Goal: Transaction & Acquisition: Purchase product/service

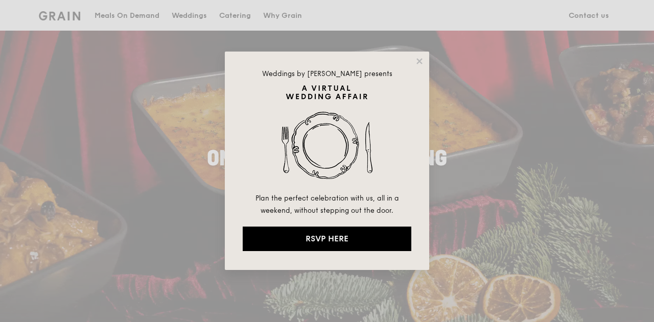
click at [414, 64] on div "Weddings by [PERSON_NAME] presents Plan the perfect celebration with us, all in…" at bounding box center [327, 161] width 204 height 219
click at [418, 64] on icon at bounding box center [419, 61] width 9 height 9
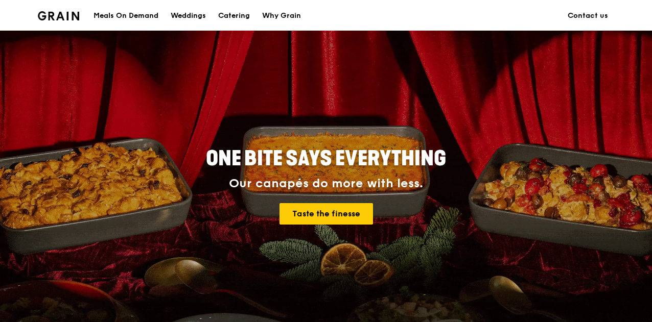
click at [143, 20] on div "Meals On Demand" at bounding box center [125, 16] width 65 height 31
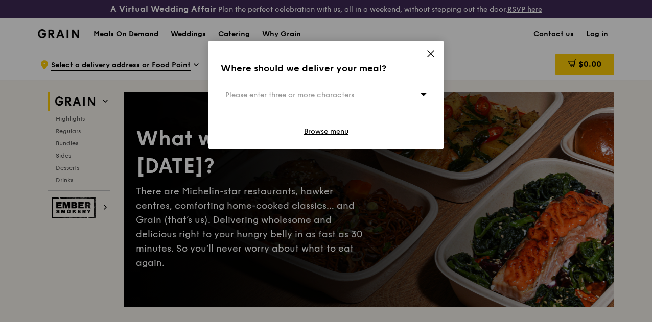
click at [439, 52] on div "Where should we deliver your meal? Please enter three or more characters Browse…" at bounding box center [325, 95] width 235 height 108
click at [432, 56] on icon at bounding box center [430, 53] width 9 height 9
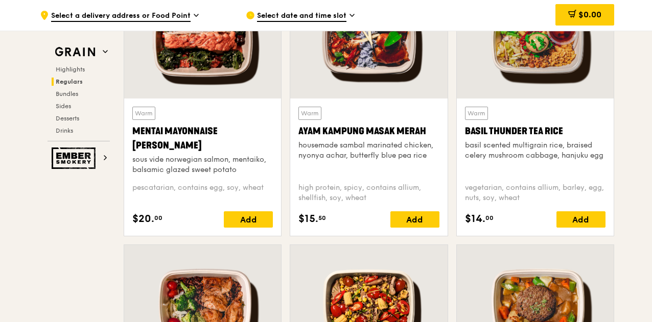
scroll to position [919, 0]
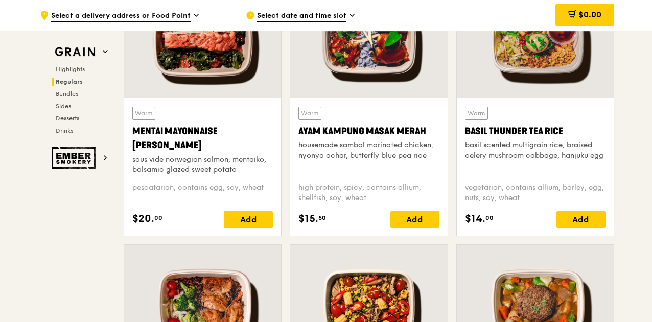
scroll to position [817, 0]
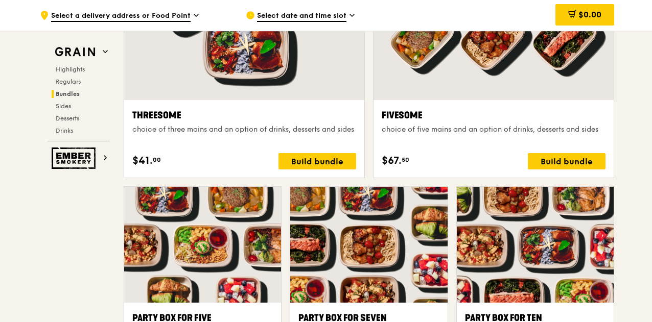
scroll to position [2094, 0]
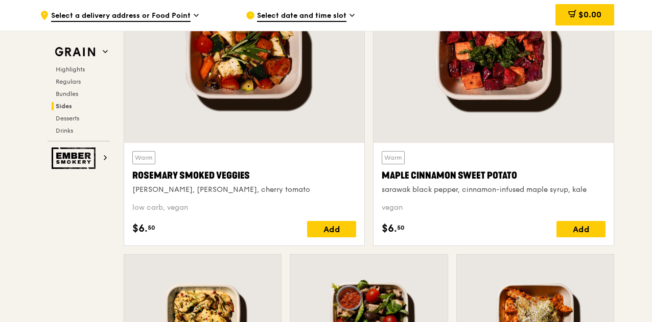
scroll to position [2349, 0]
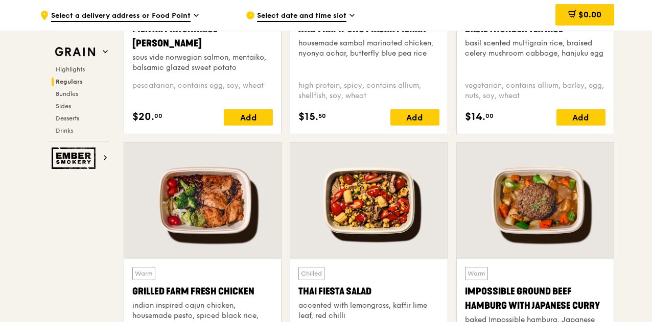
scroll to position [1124, 0]
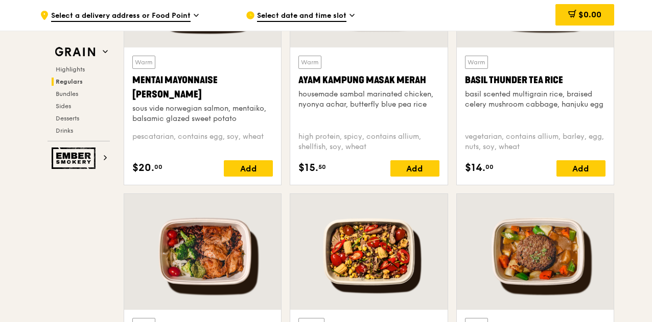
scroll to position [919, 0]
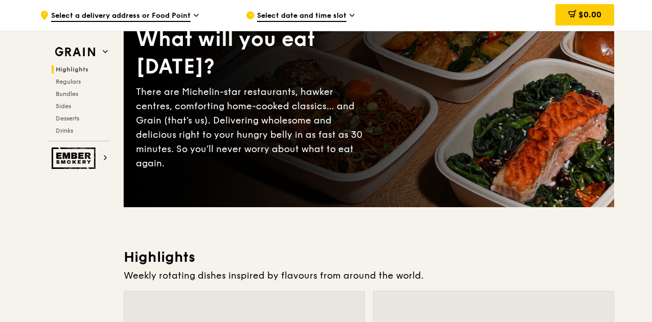
scroll to position [204, 0]
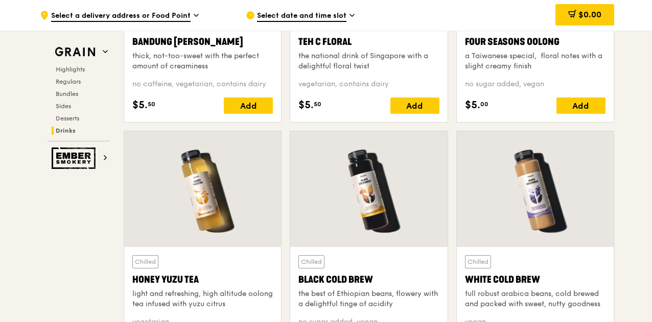
scroll to position [3779, 0]
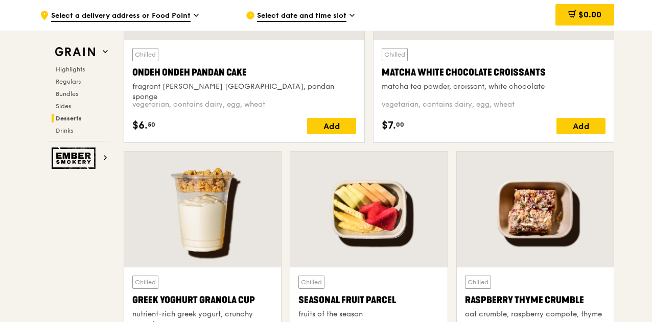
scroll to position [3132, 0]
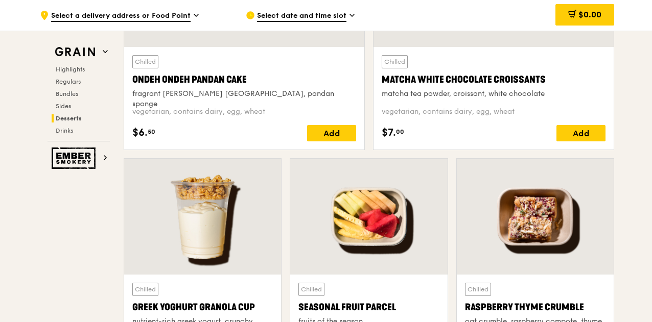
click at [120, 248] on div "Chilled Greek Yoghurt Granola Cup nutrient-rich greek yogurt, crunchy granola v…" at bounding box center [203, 282] width 166 height 248
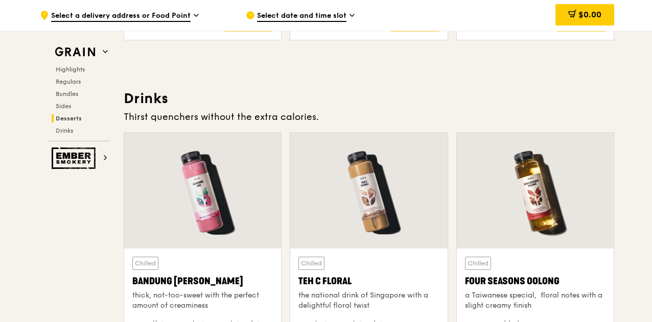
scroll to position [3489, 0]
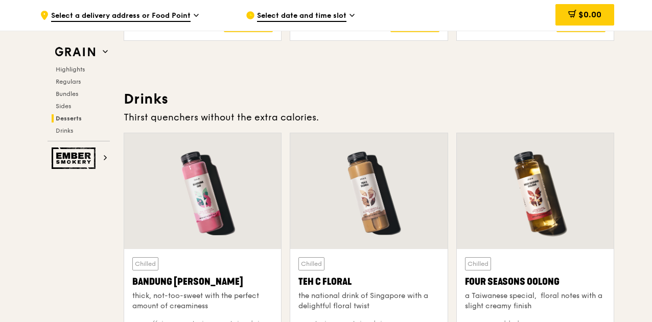
click at [221, 214] on div at bounding box center [202, 191] width 157 height 116
click at [362, 178] on div at bounding box center [368, 191] width 157 height 116
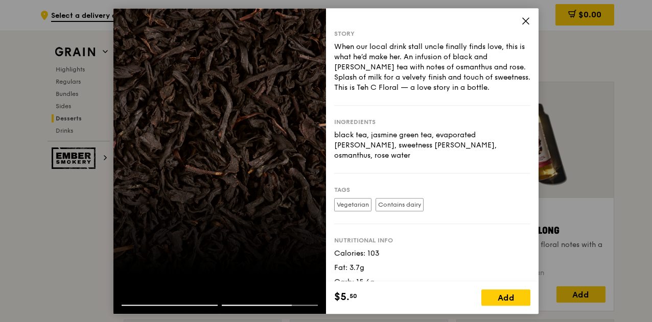
scroll to position [27, 0]
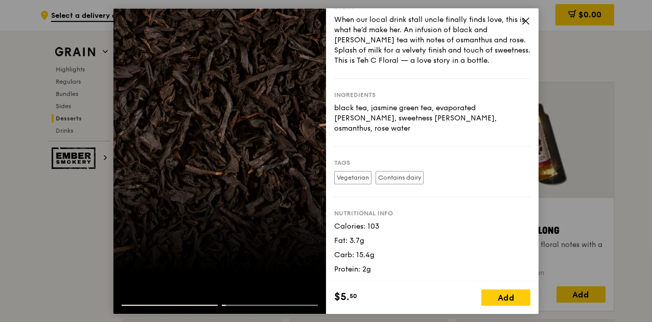
click at [529, 21] on icon at bounding box center [525, 20] width 9 height 9
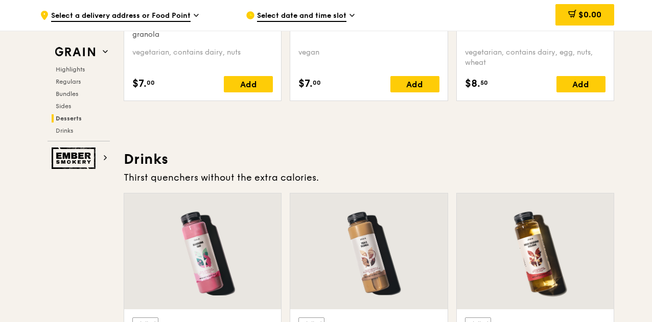
scroll to position [3336, 0]
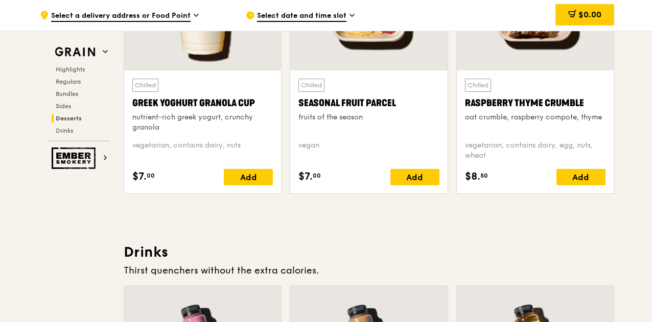
click at [423, 250] on h3 "Drinks" at bounding box center [369, 252] width 490 height 18
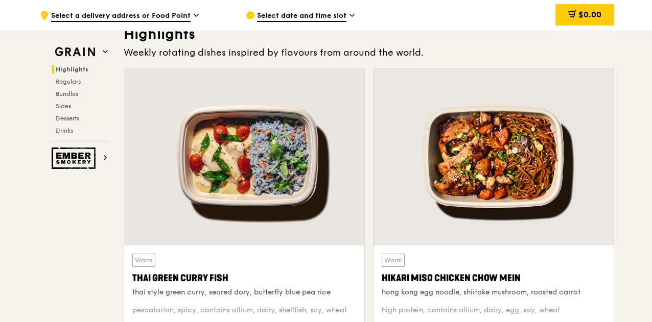
scroll to position [98, 0]
